Goal: Use online tool/utility: Utilize a website feature to perform a specific function

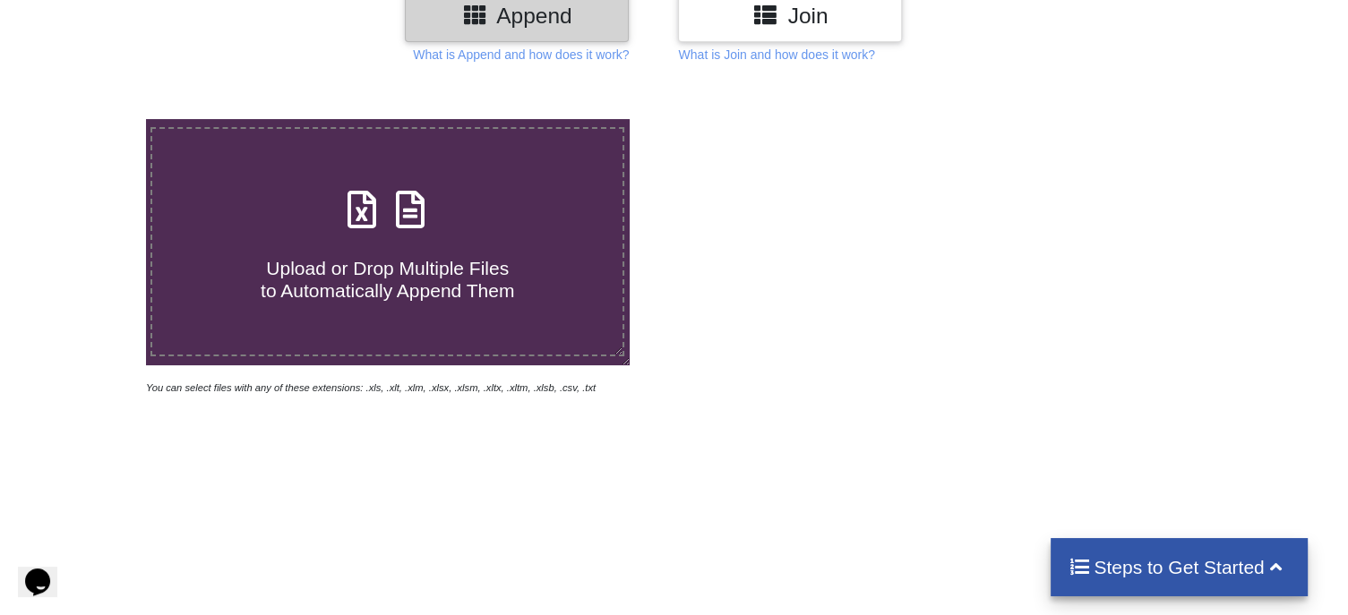
click at [380, 193] on icon at bounding box center [362, 201] width 45 height 38
click at [92, 119] on input "Upload or Drop Multiple Files to Automatically Append Them" at bounding box center [92, 119] width 0 height 0
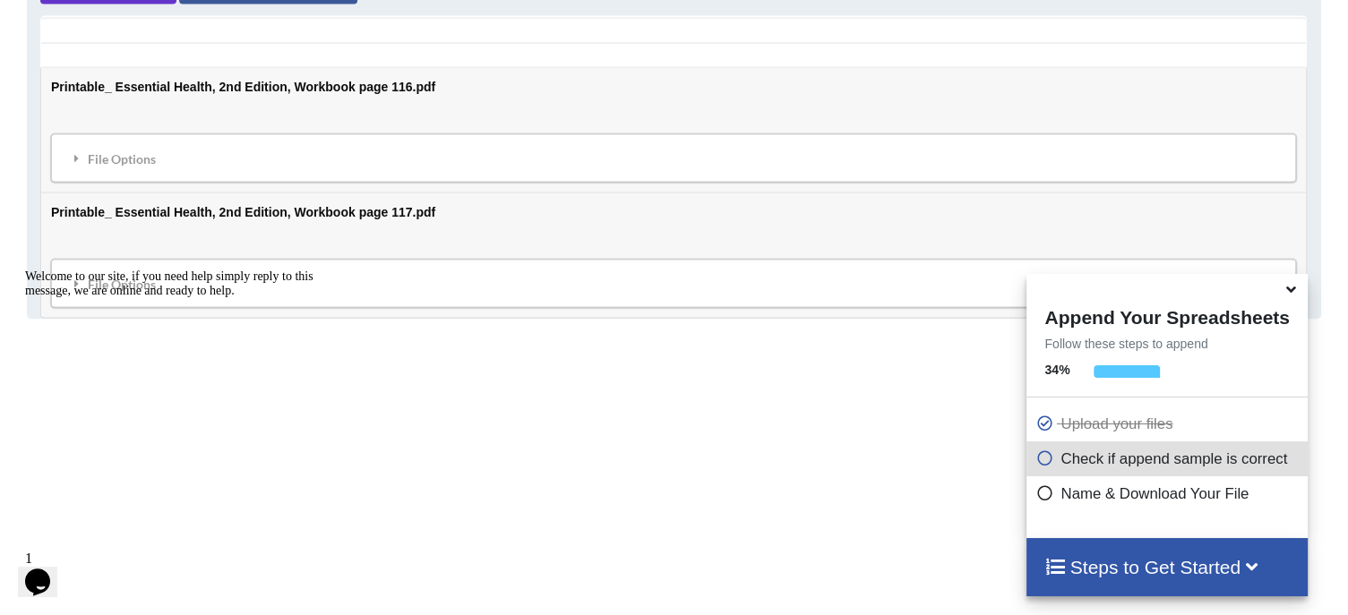
scroll to position [1012, 0]
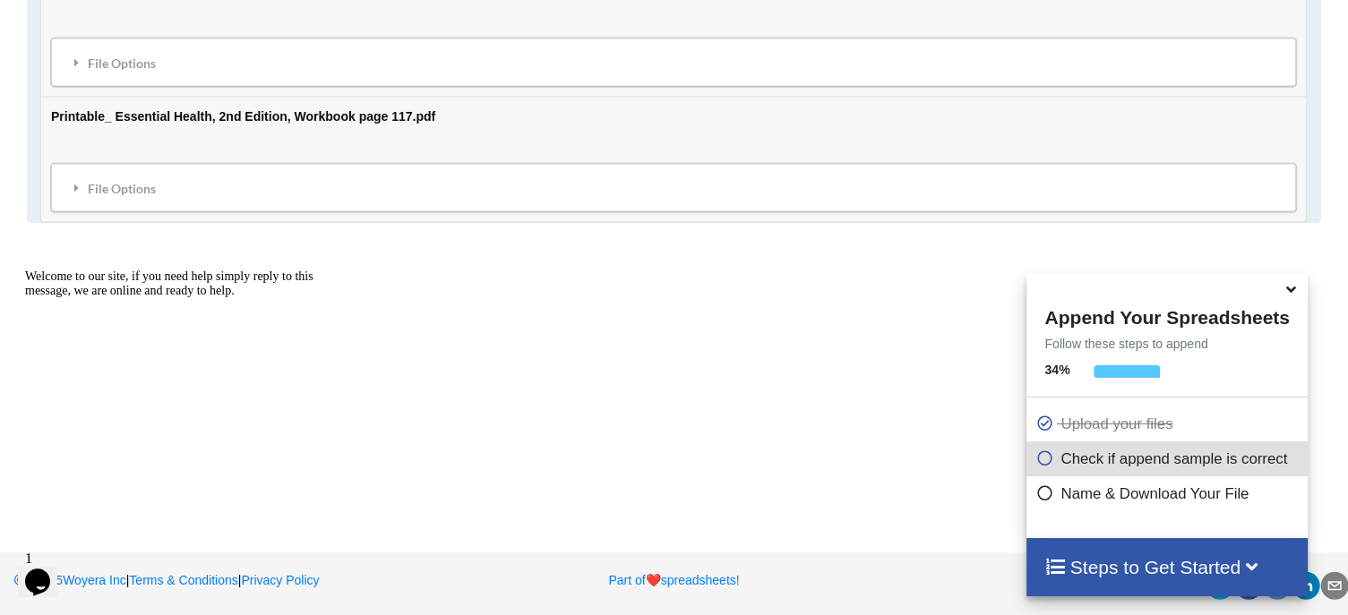
click at [1286, 295] on icon at bounding box center [1291, 287] width 19 height 16
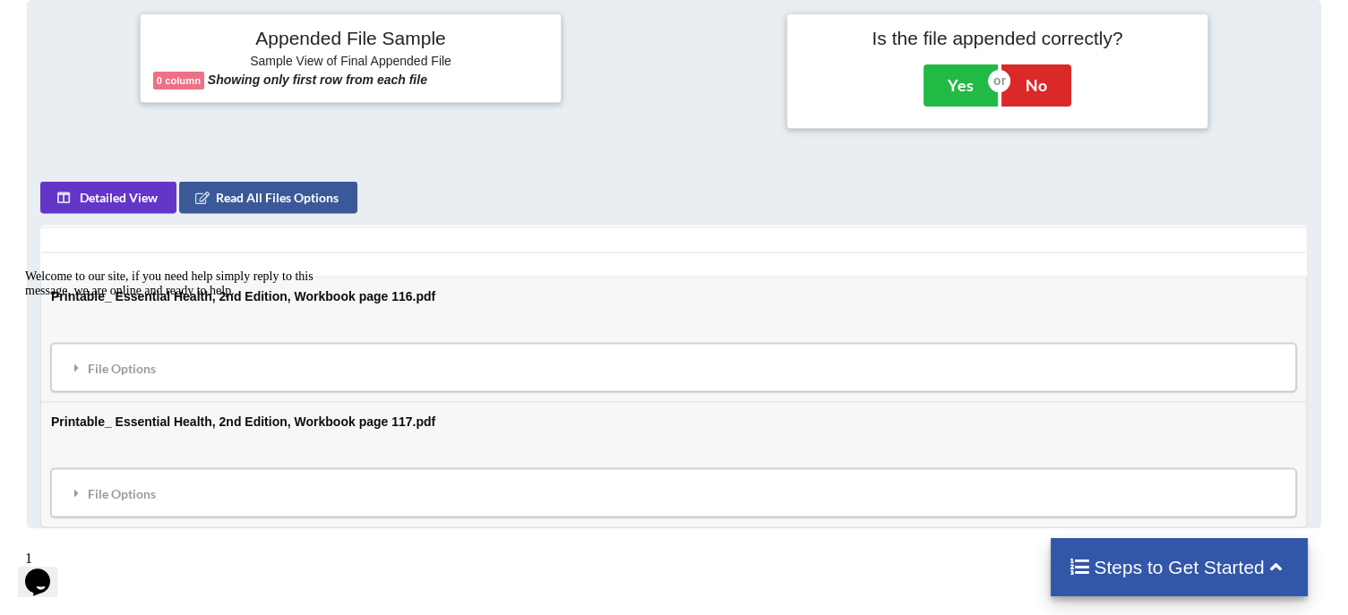
scroll to position [708, 0]
click at [142, 192] on button "Detailed View" at bounding box center [109, 196] width 136 height 32
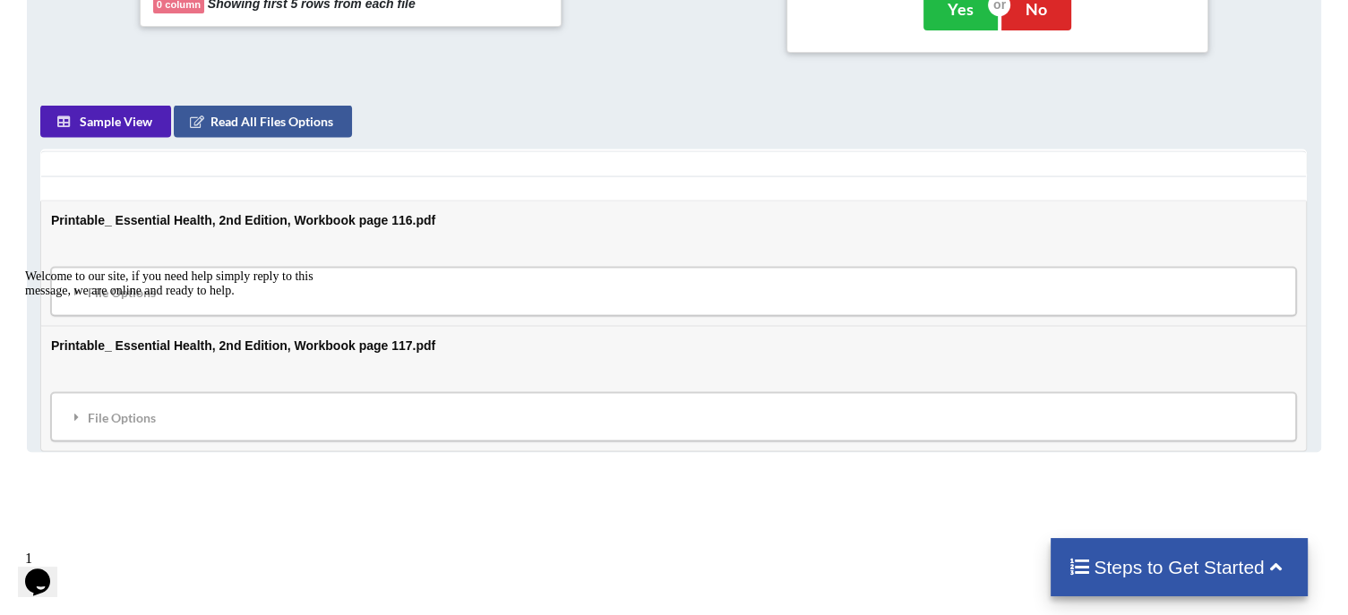
scroll to position [771, 0]
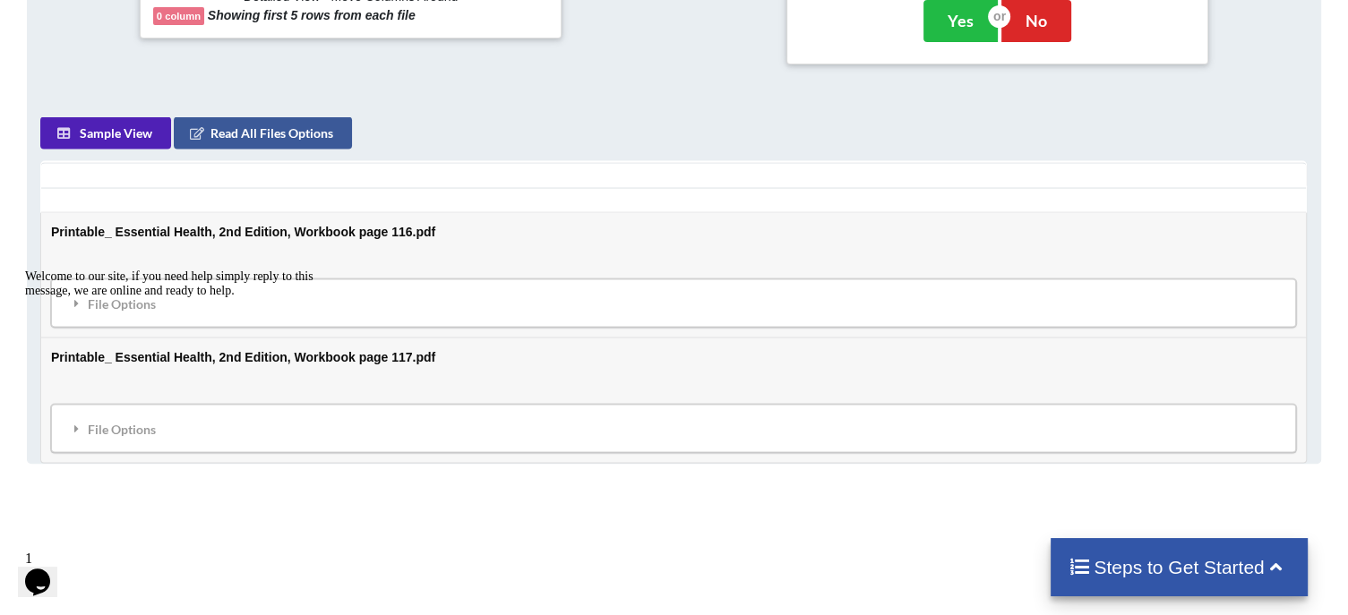
click at [105, 133] on button "Sample View" at bounding box center [106, 132] width 131 height 32
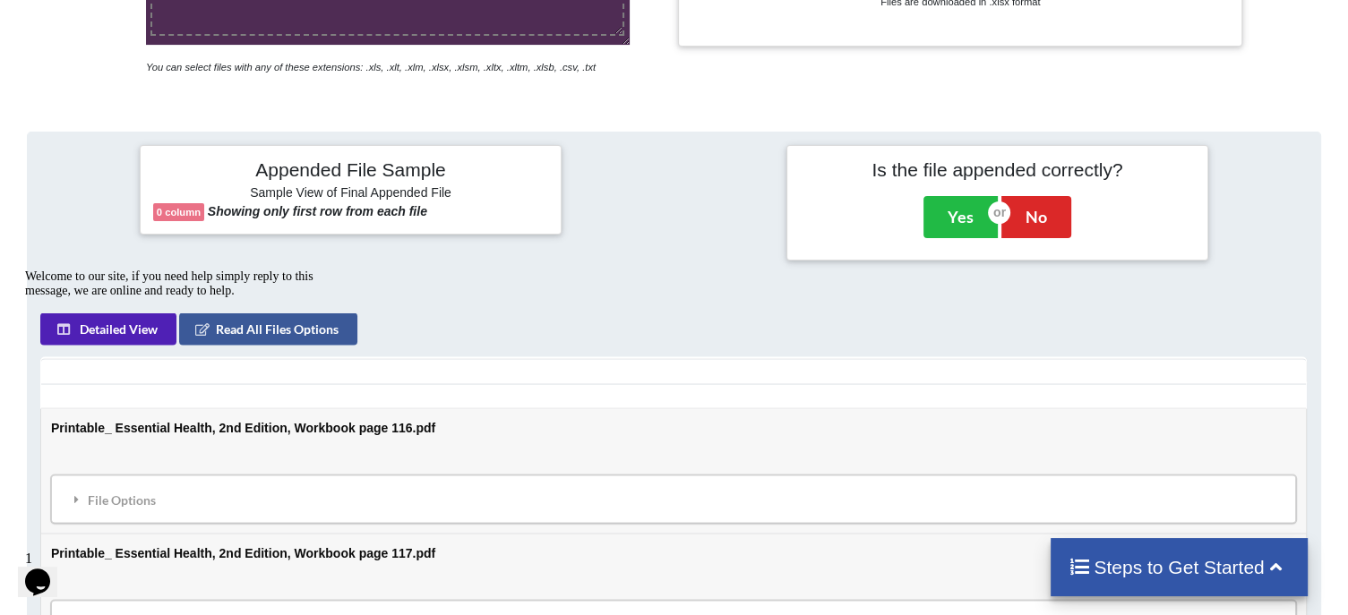
scroll to position [545, 0]
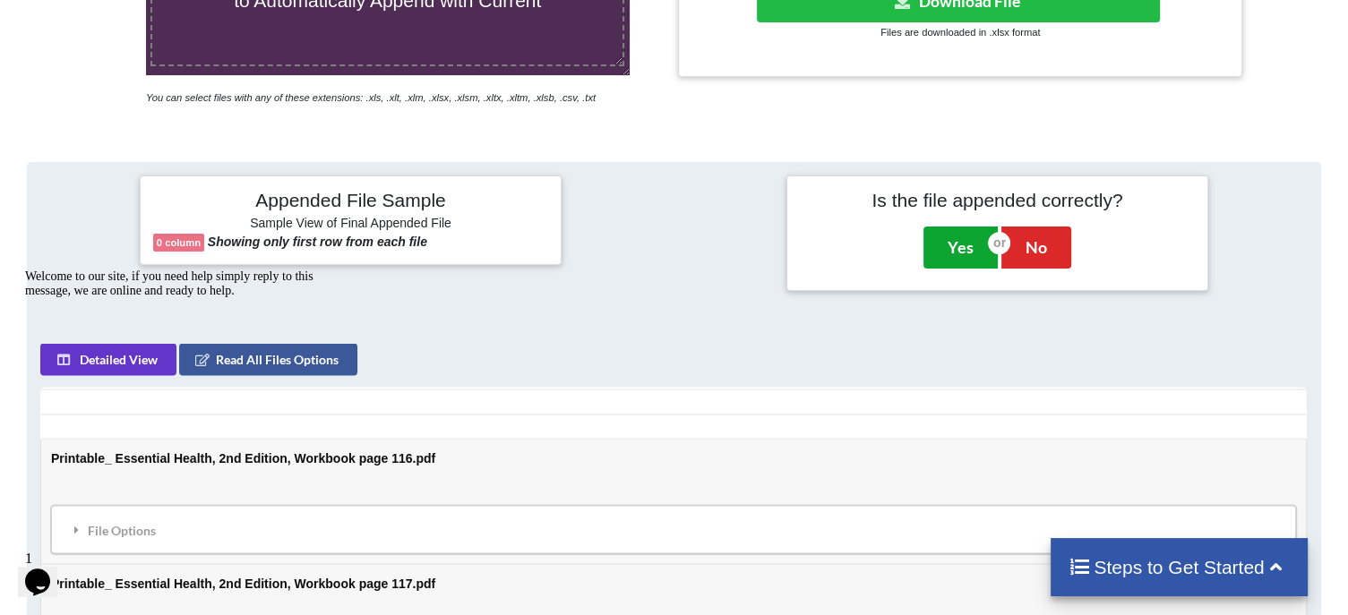
click at [945, 245] on button "Yes" at bounding box center [961, 247] width 74 height 41
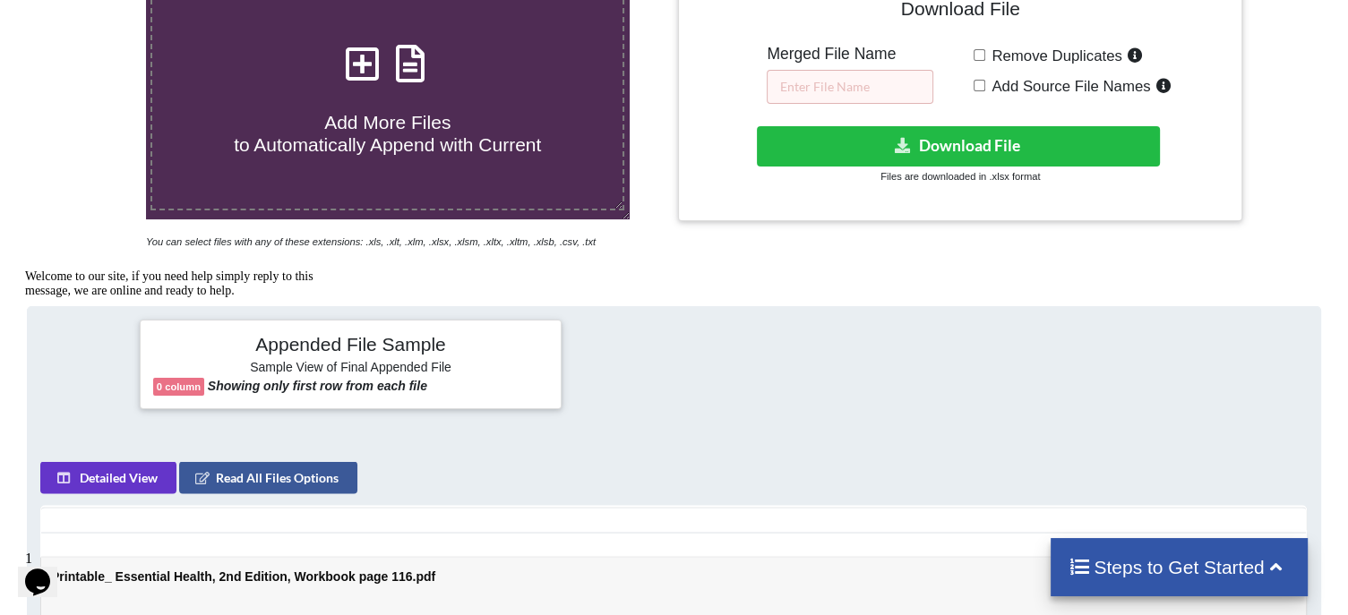
scroll to position [401, 0]
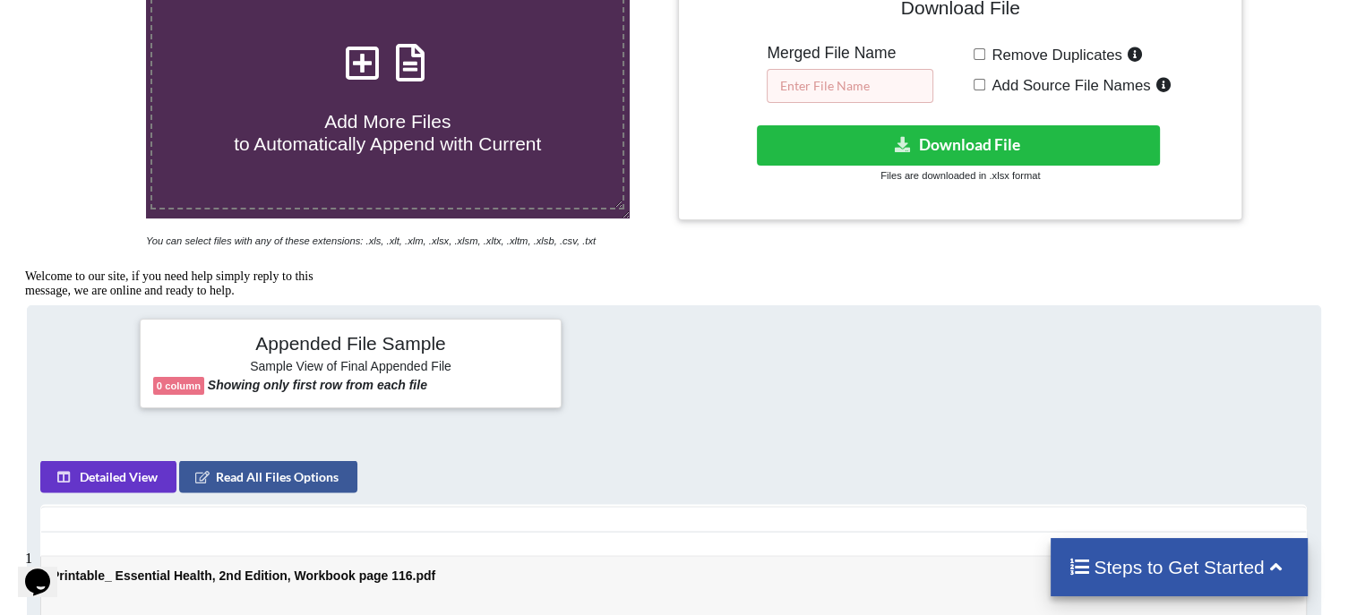
click at [825, 84] on input "text" at bounding box center [850, 86] width 167 height 34
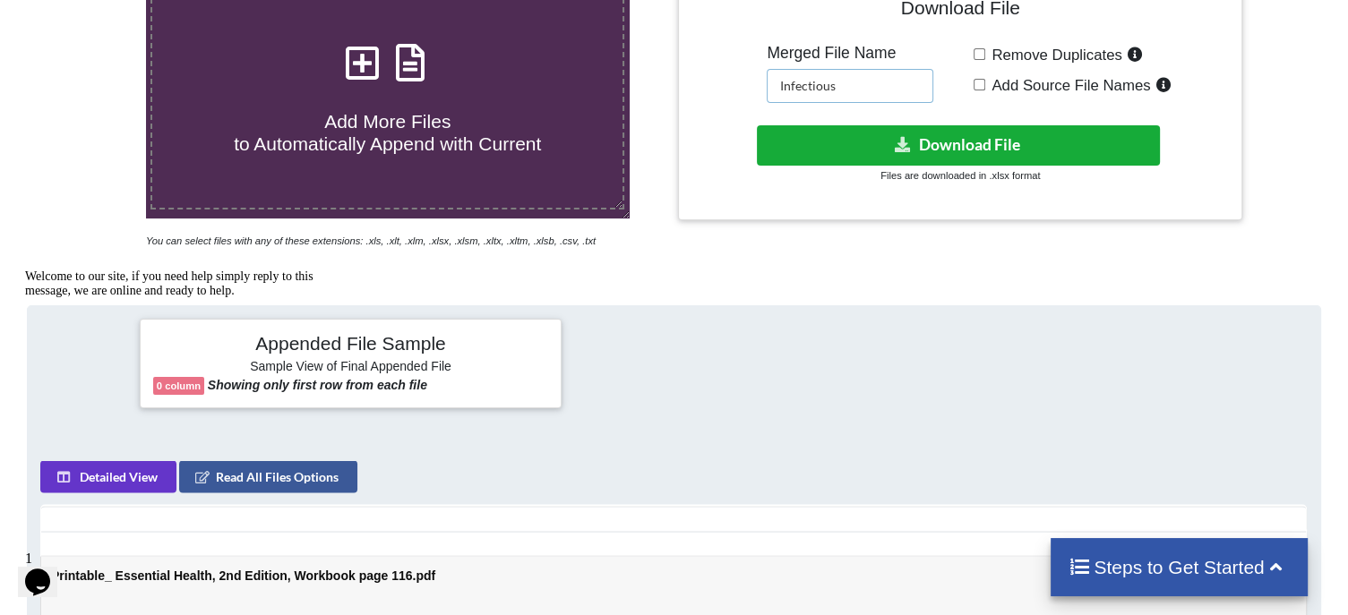
type input "Infectious"
click at [858, 150] on button "Download File" at bounding box center [958, 145] width 403 height 40
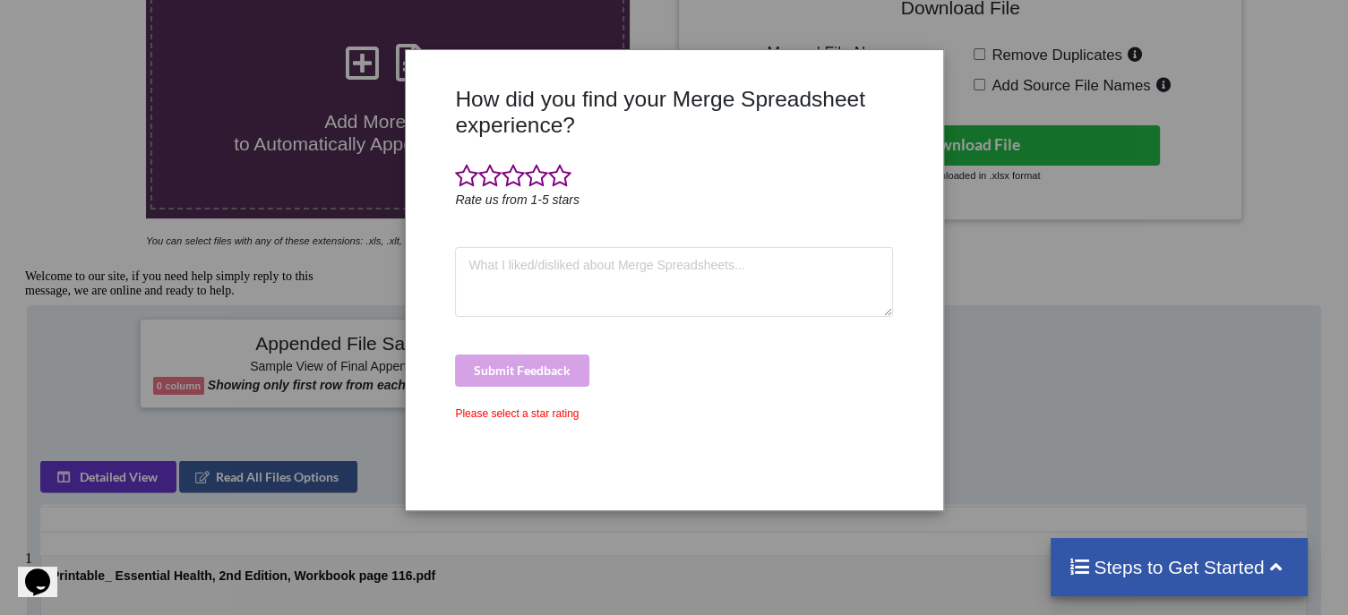
click at [340, 254] on div "How did you find your Merge Spreadsheet experience? Rate us from 1-5 stars Subm…" at bounding box center [674, 307] width 1348 height 615
click at [504, 171] on span at bounding box center [513, 176] width 23 height 25
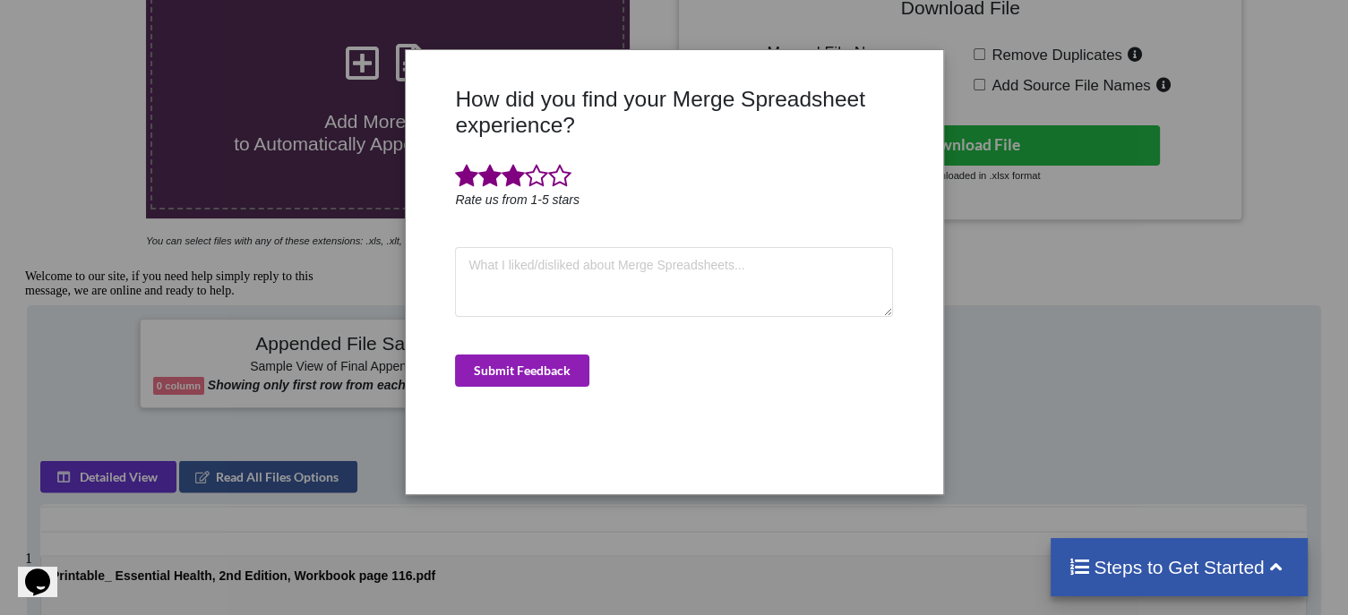
click at [535, 375] on button "Submit Feedback" at bounding box center [522, 371] width 134 height 32
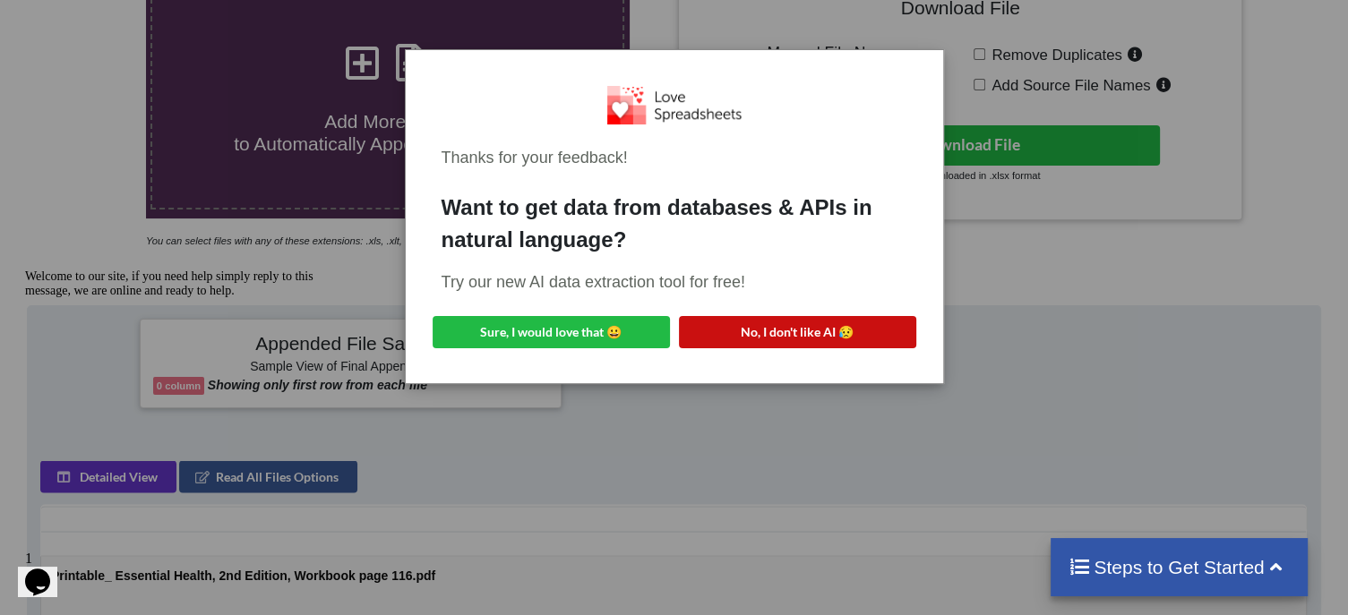
drag, startPoint x: 764, startPoint y: 340, endPoint x: 707, endPoint y: 328, distance: 58.5
click at [707, 328] on button "No, I don't like AI 😥" at bounding box center [797, 332] width 237 height 32
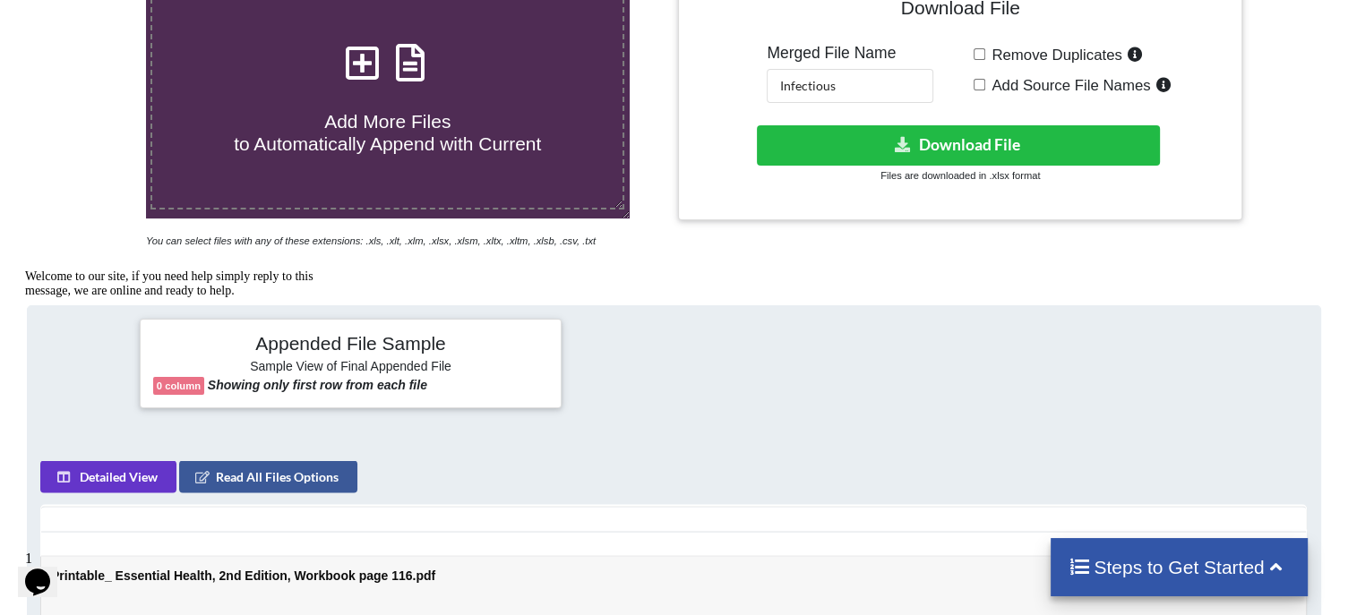
click at [707, 328] on div at bounding box center [674, 364] width 216 height 90
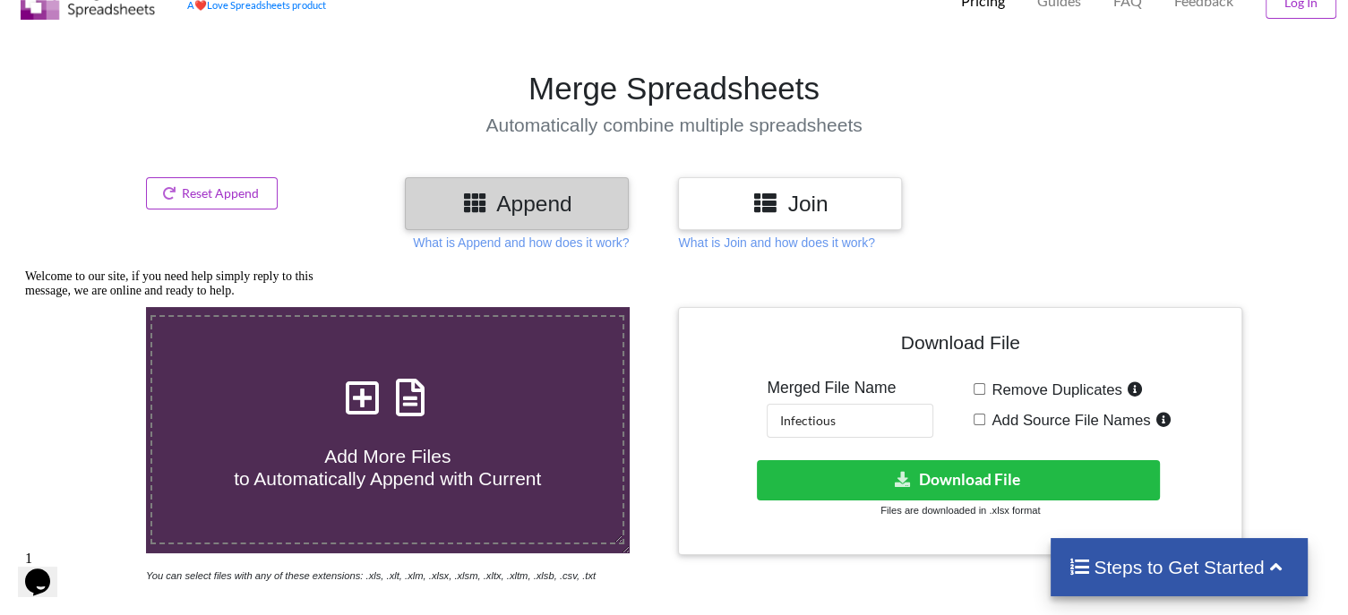
scroll to position [60, 0]
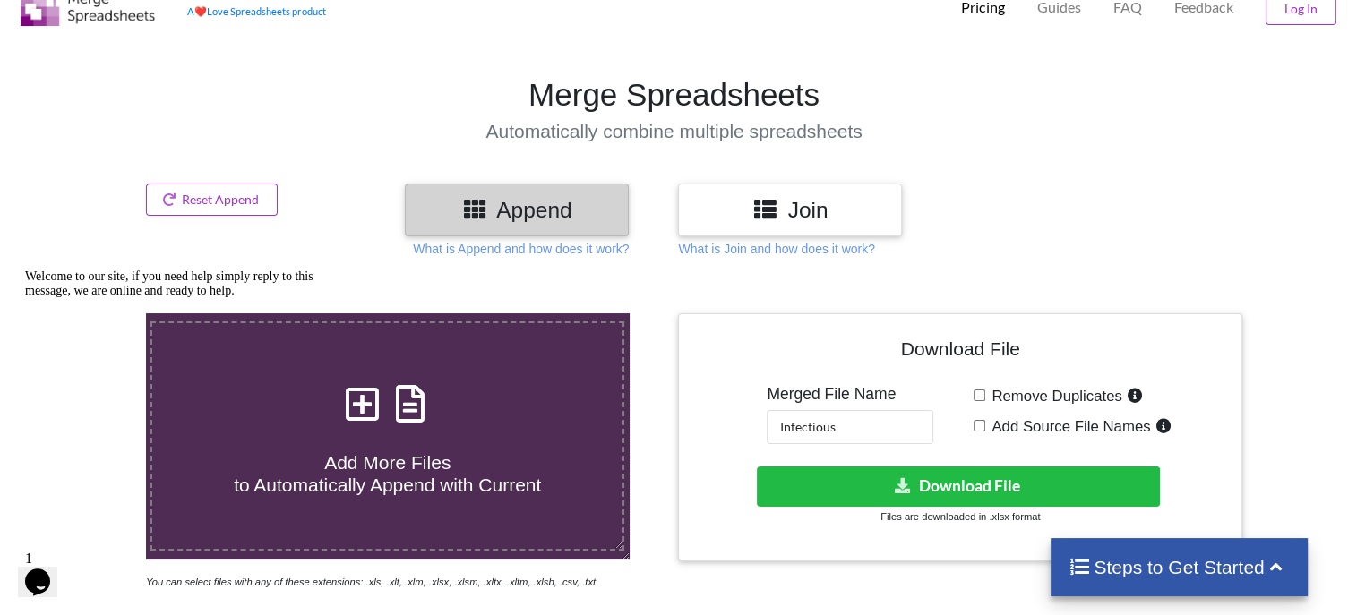
click at [751, 203] on h3 "Join" at bounding box center [790, 210] width 197 height 26
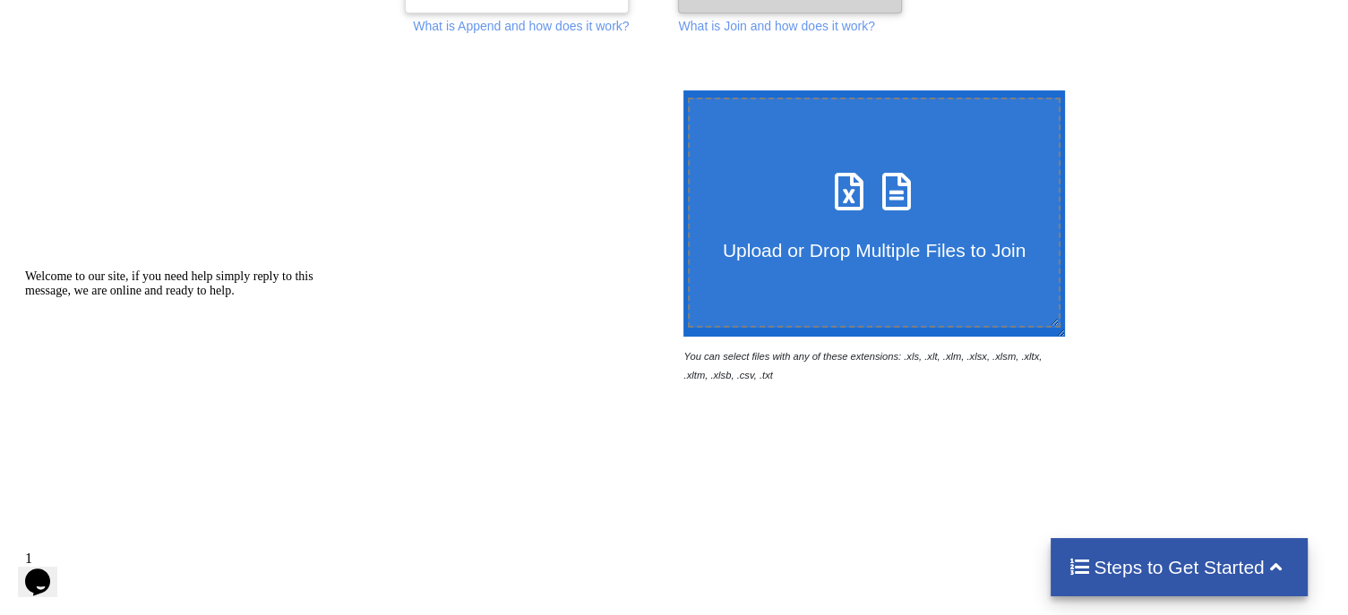
scroll to position [284, 0]
click at [817, 245] on span "Upload or Drop Multiple Files to Join" at bounding box center [874, 249] width 303 height 21
click at [679, 90] on input "Upload or Drop Multiple Files to Join" at bounding box center [679, 90] width 0 height 0
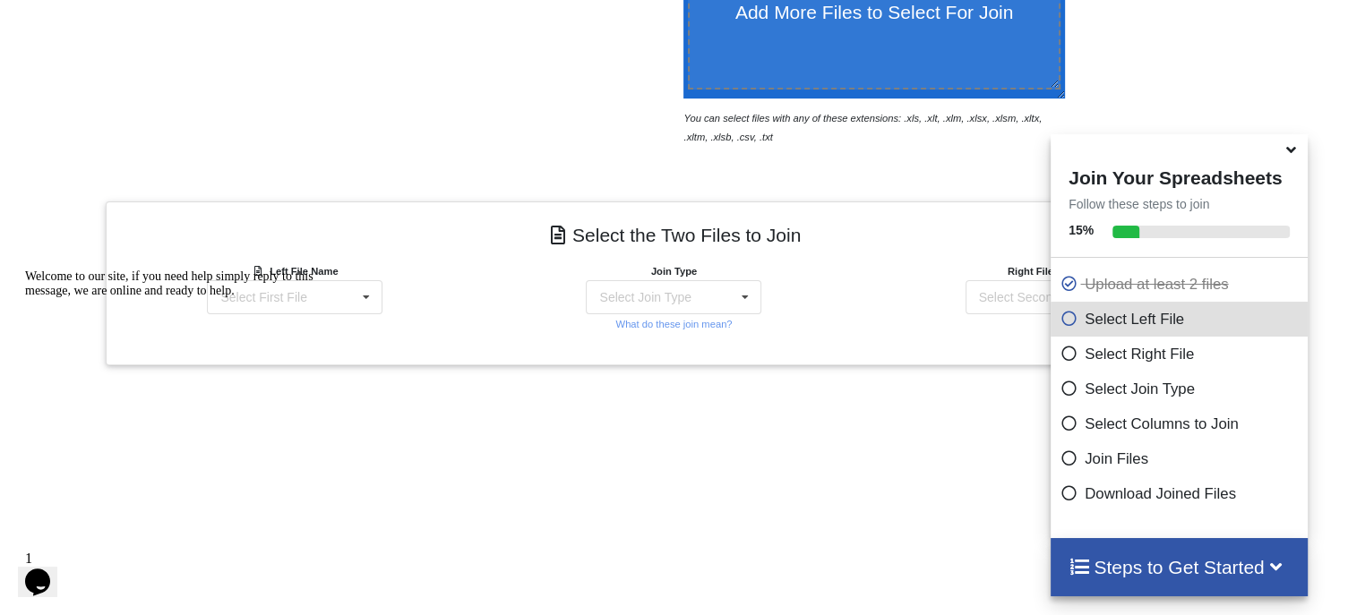
scroll to position [785, 0]
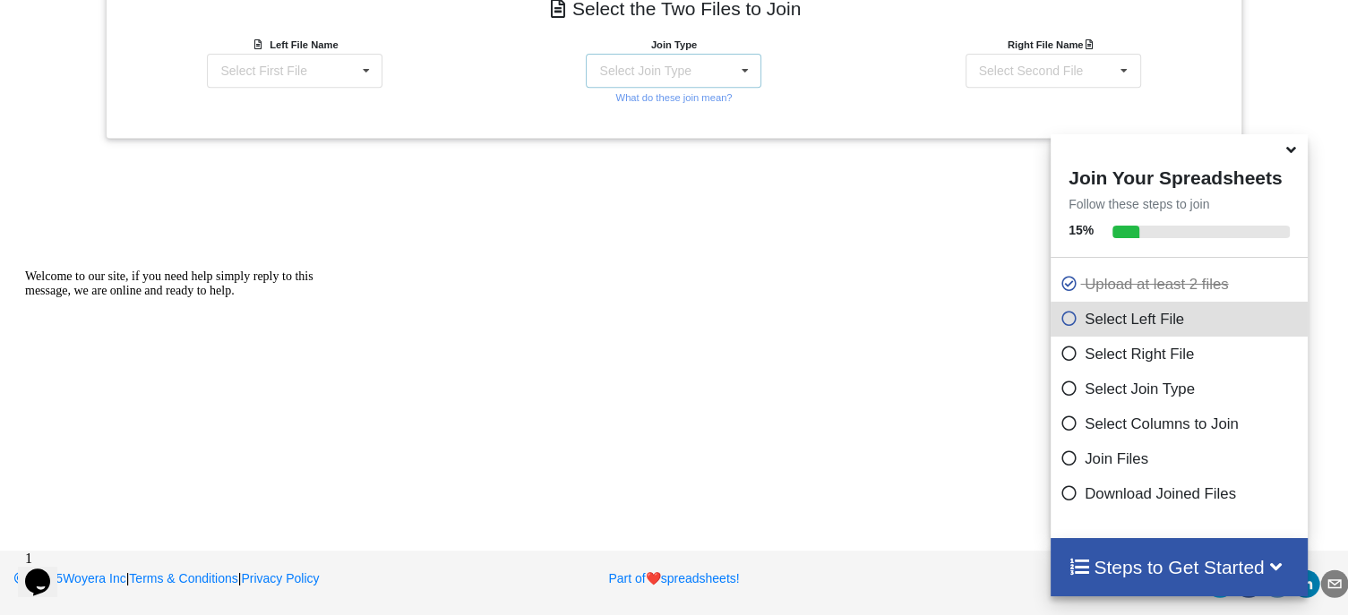
click at [647, 73] on div "Select Join Type" at bounding box center [644, 71] width 91 height 13
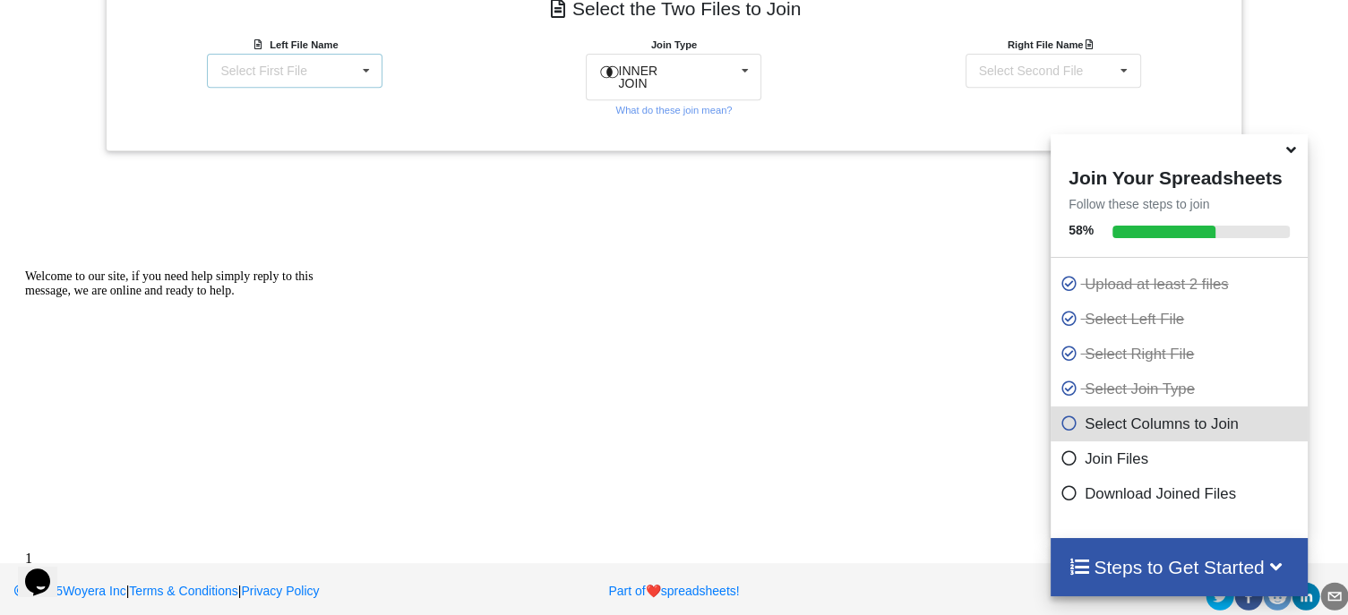
click at [318, 74] on div "Select First File Printable_ Essential Health, 2nd Edition, Workbook page 116.p…" at bounding box center [295, 71] width 176 height 34
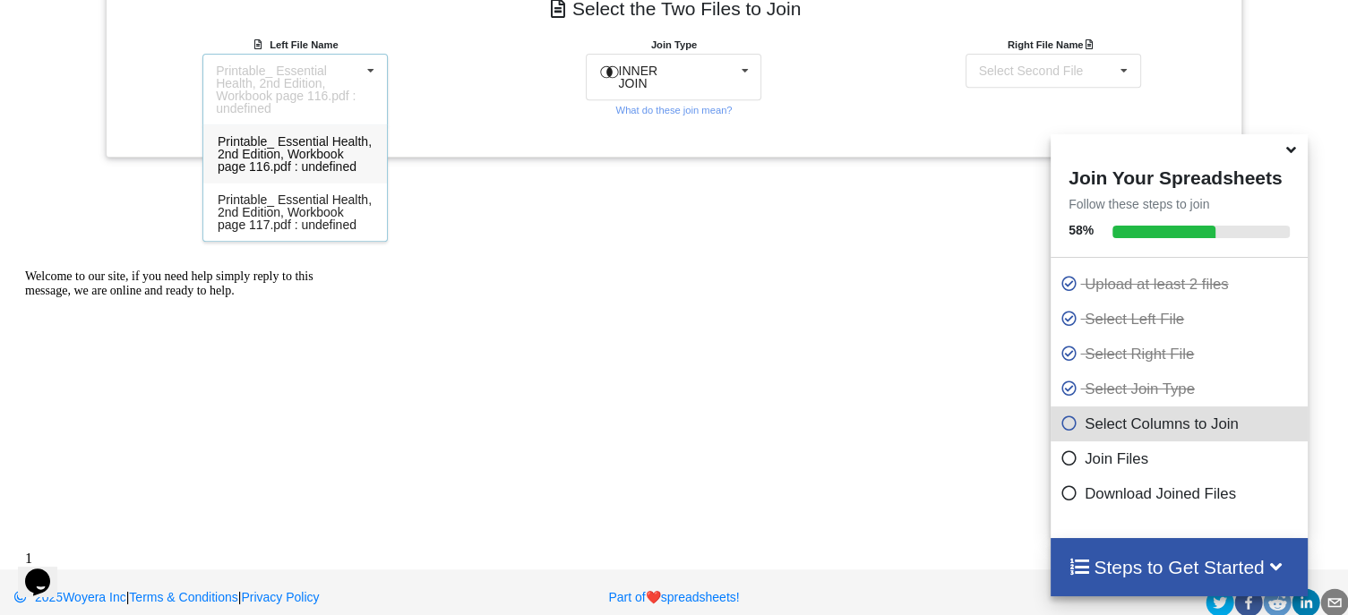
click at [297, 157] on span "Printable_ Essential Health, 2nd Edition, Workbook page 116.pdf : undefined" at bounding box center [295, 153] width 154 height 39
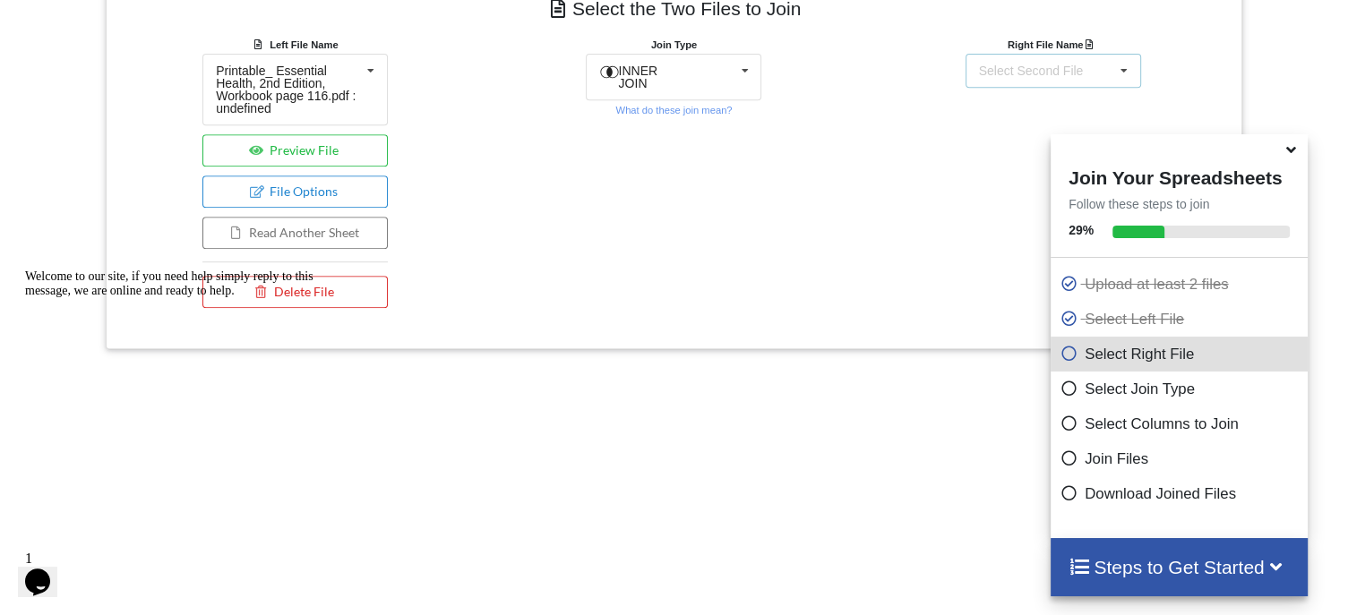
click at [1078, 65] on div "Select Second File Printable_ Essential Health, 2nd Edition, Workbook page 116.…" at bounding box center [1054, 71] width 176 height 34
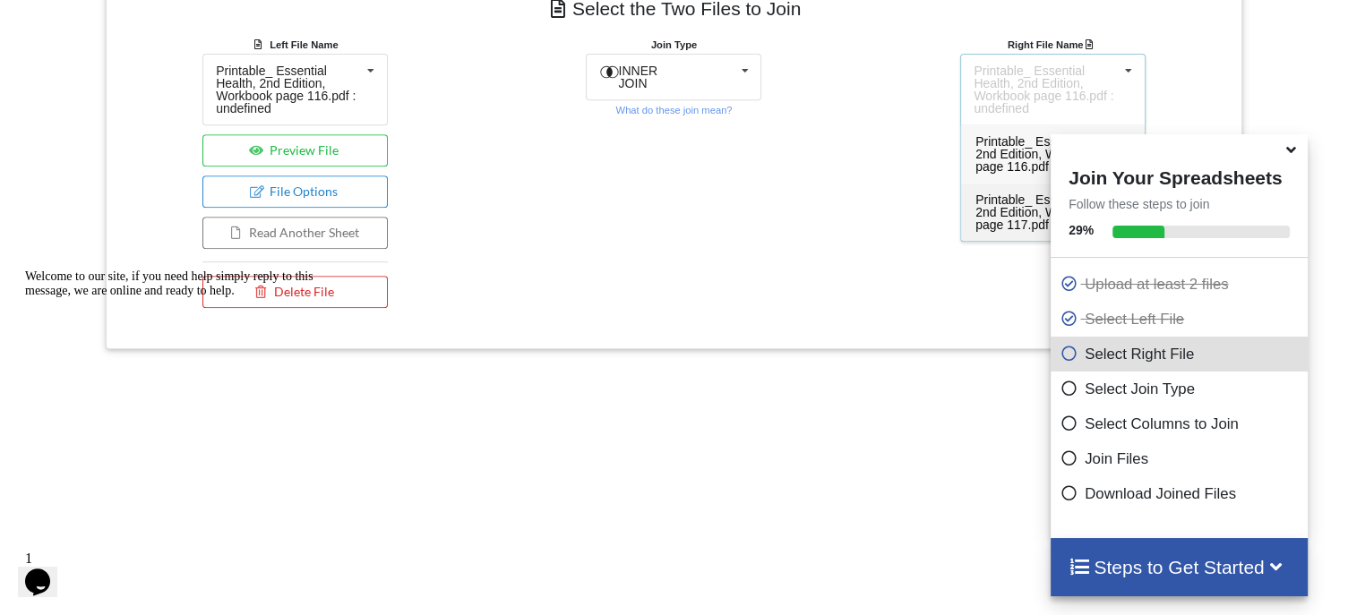
click at [995, 207] on span "Printable_ Essential Health, 2nd Edition, Workbook page 117.pdf : undefined" at bounding box center [1053, 212] width 154 height 39
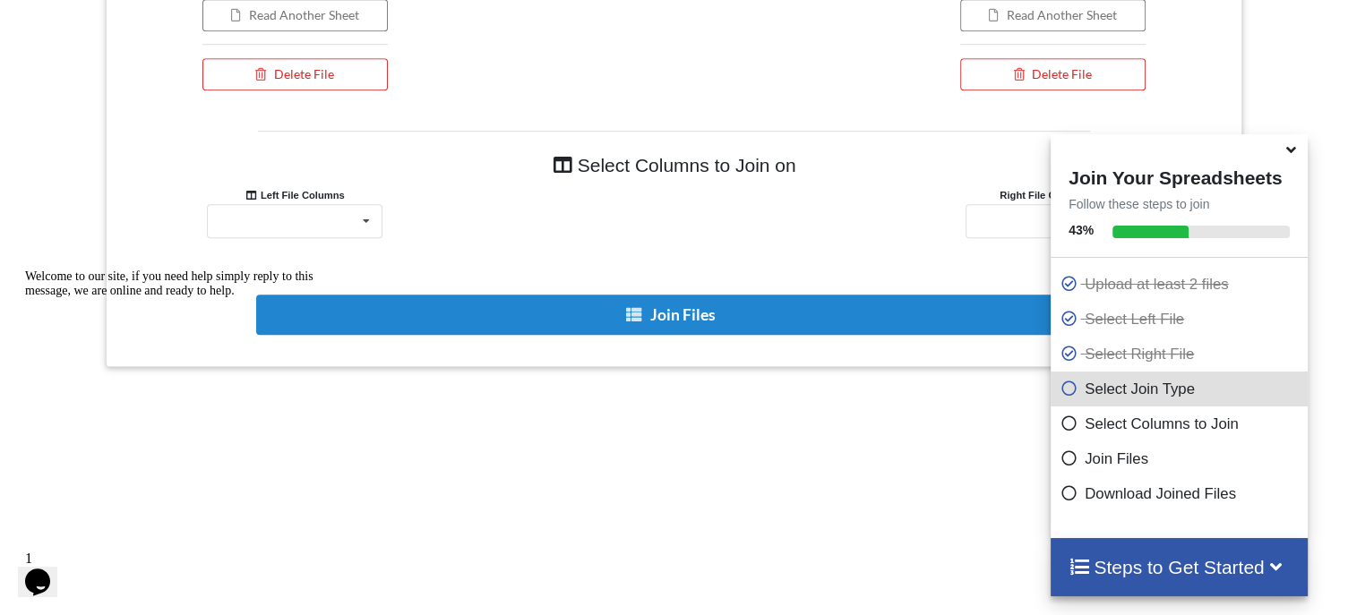
scroll to position [1003, 0]
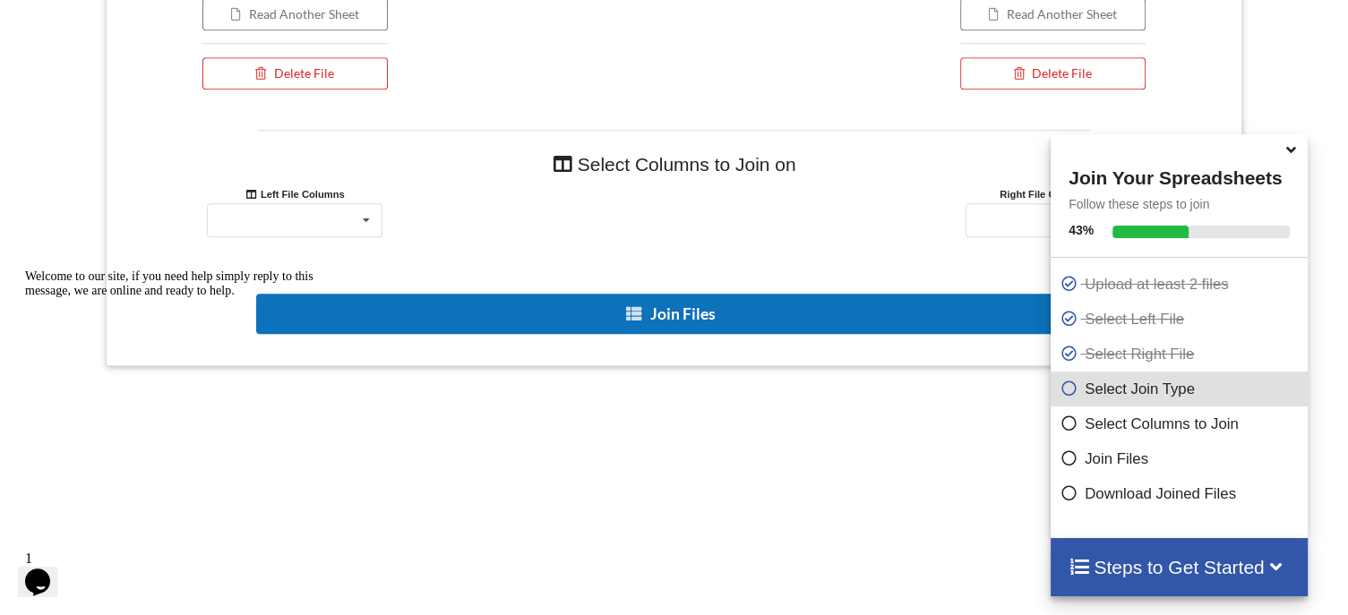
click at [694, 303] on button "Join Files" at bounding box center [672, 314] width 832 height 40
